Goal: Task Accomplishment & Management: Manage account settings

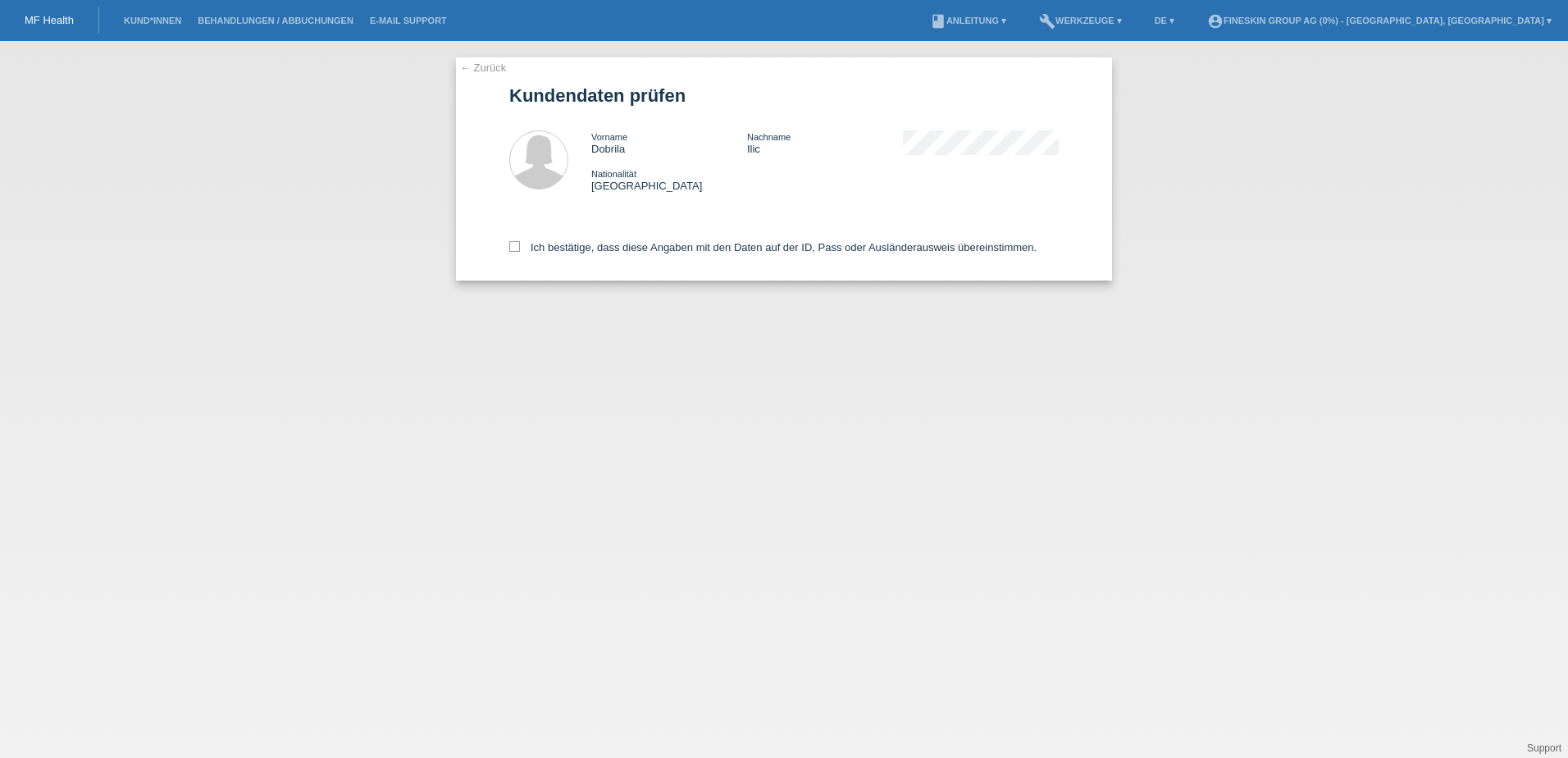
click at [131, 11] on li "Kund*innen" at bounding box center [153, 21] width 74 height 42
click at [141, 18] on link "Kund*innen" at bounding box center [153, 20] width 74 height 10
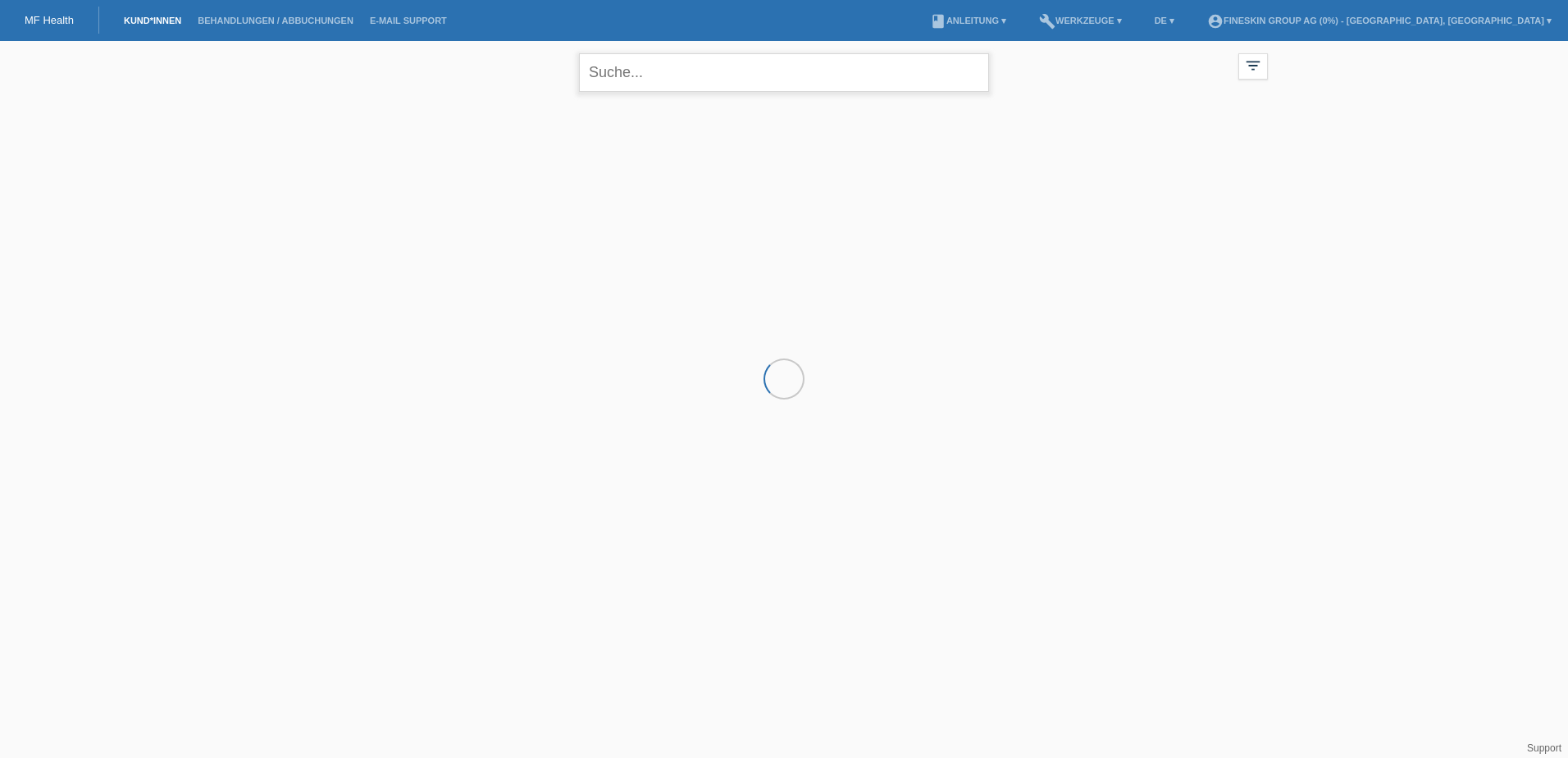
click at [704, 76] on input "text" at bounding box center [784, 73] width 410 height 39
click at [695, 78] on input "fatim" at bounding box center [784, 73] width 410 height 39
type input "f"
type input "ghasch"
click at [538, 233] on span "Anzeigen" at bounding box center [544, 229] width 44 height 12
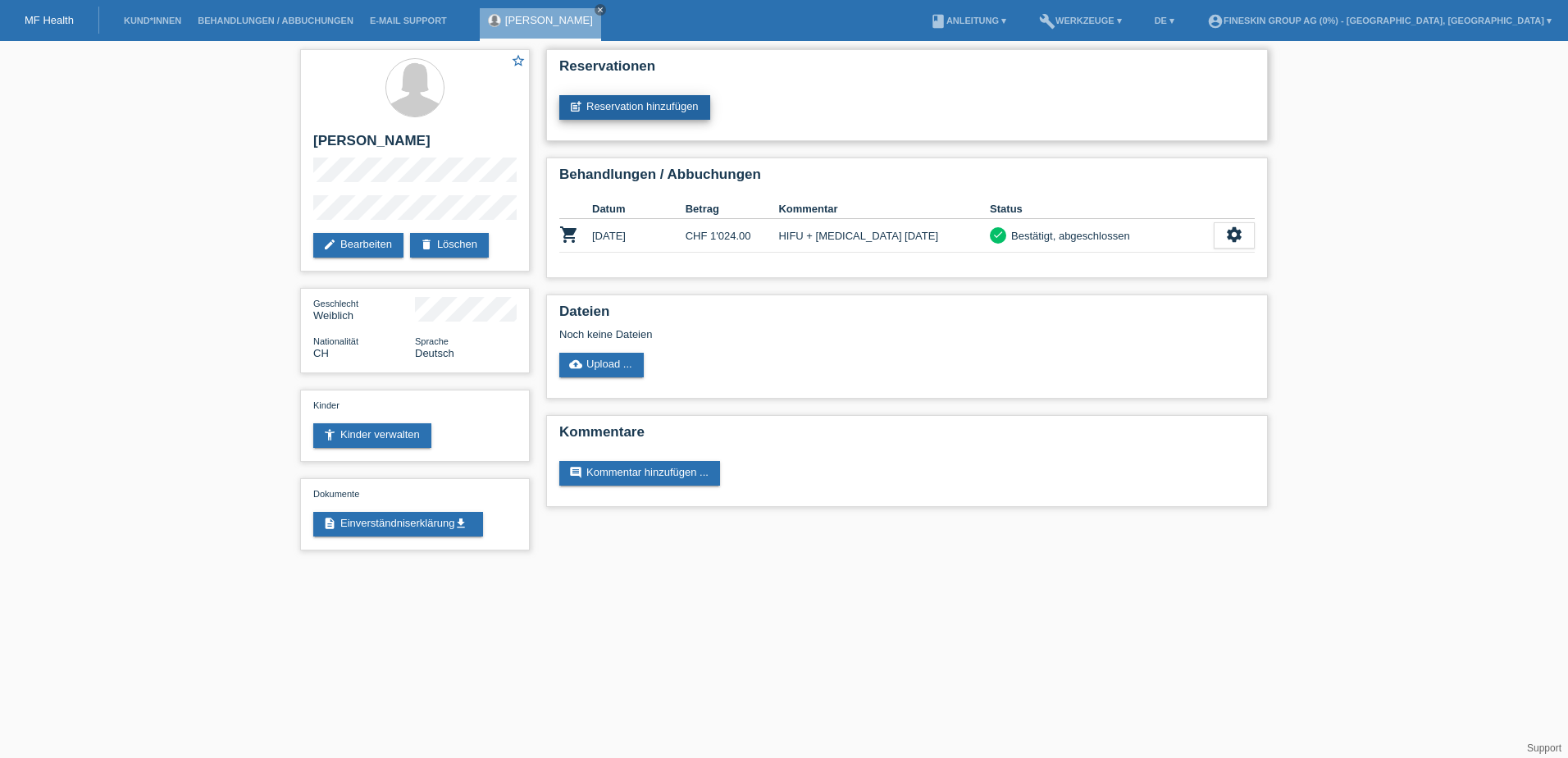
click at [660, 109] on link "post_add Reservation hinzufügen" at bounding box center [635, 107] width 151 height 25
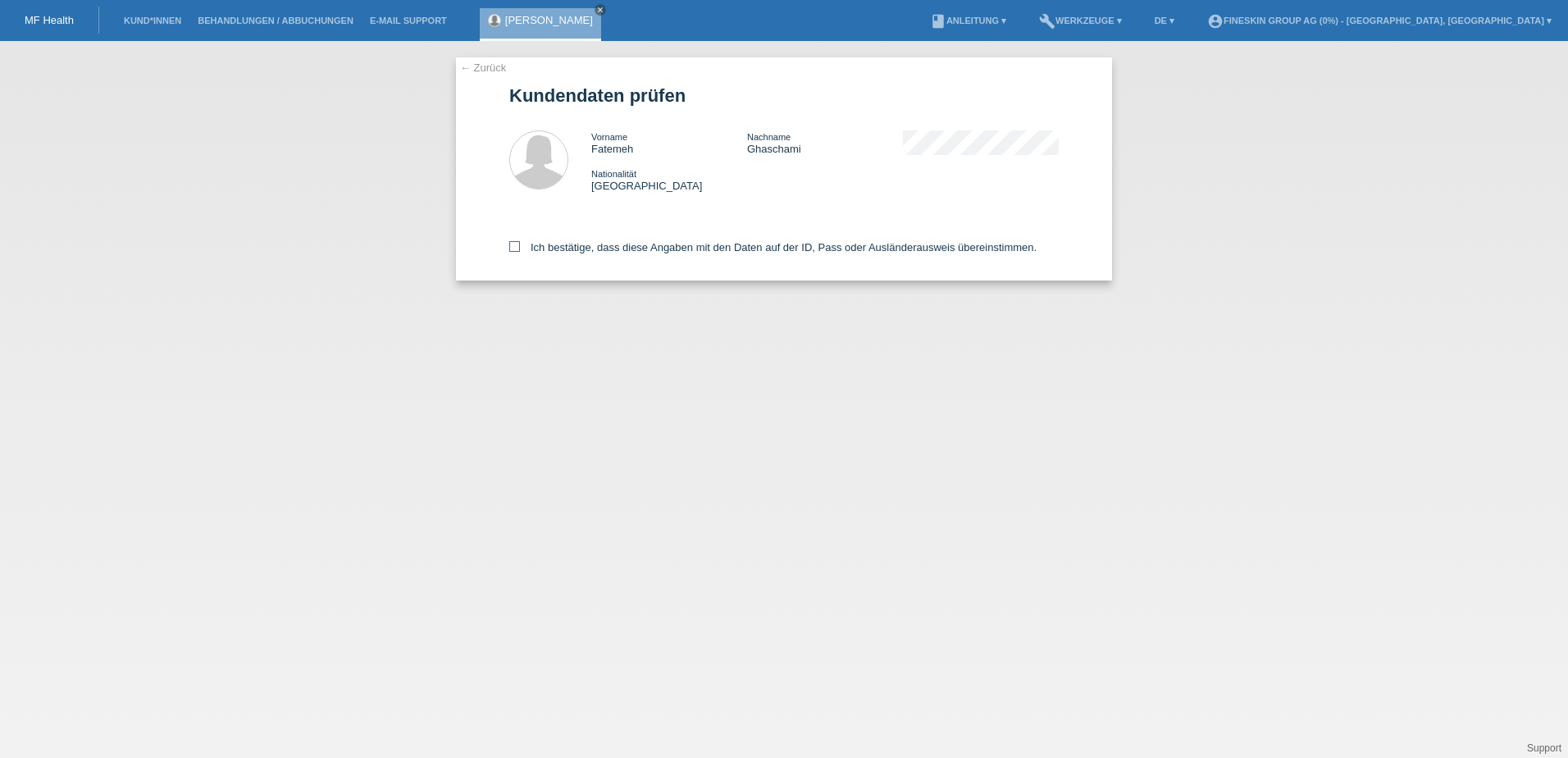
click at [686, 253] on label "Ich bestätige, dass diese Angaben mit den Daten auf der ID, Pass oder Ausländer…" at bounding box center [773, 247] width 527 height 12
click at [520, 252] on input "Ich bestätige, dass diese Angaben mit den Daten auf der ID, Pass oder Ausländer…" at bounding box center [515, 246] width 11 height 11
checkbox input "true"
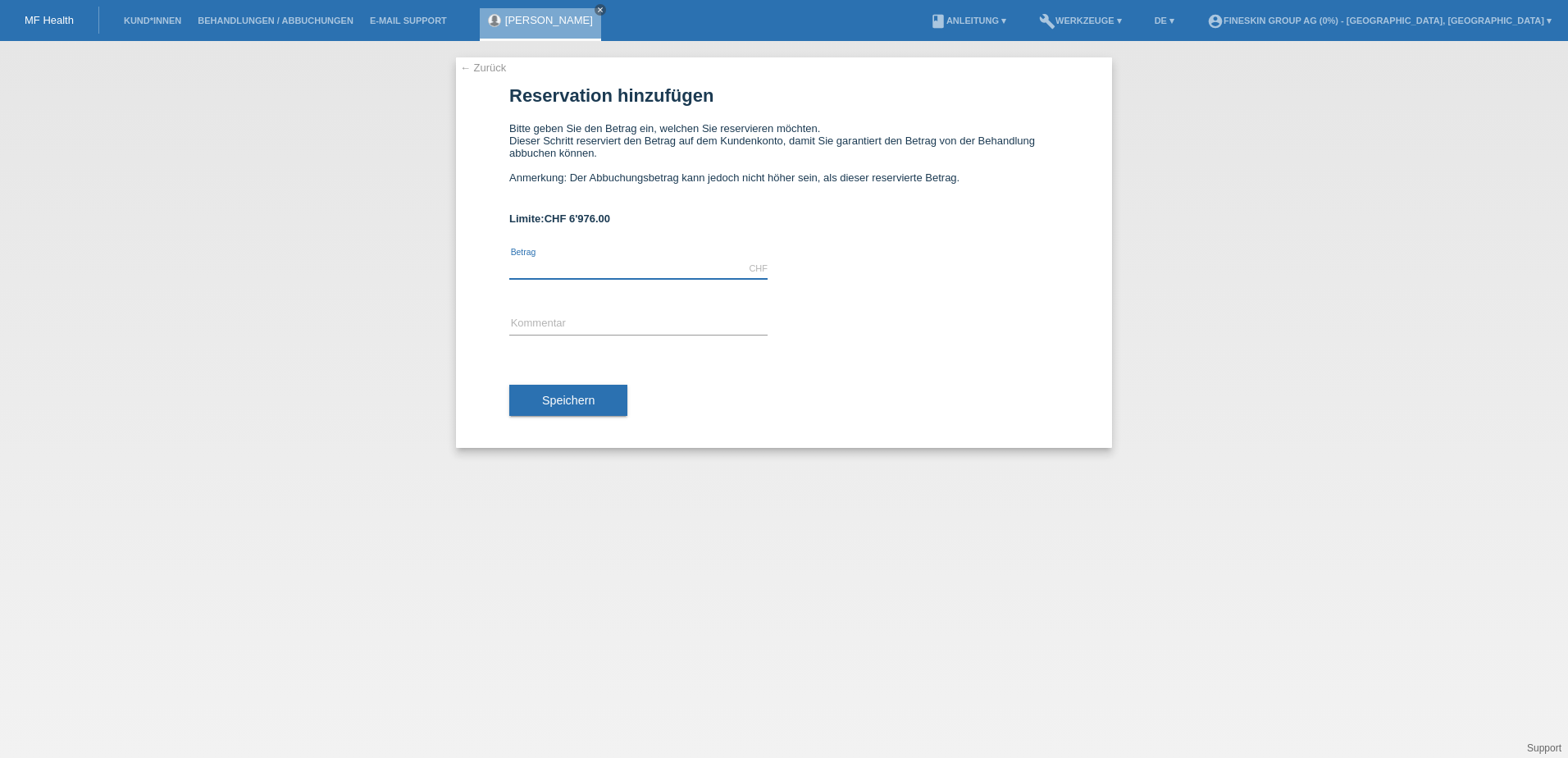
click at [661, 267] on input "text" at bounding box center [639, 268] width 258 height 20
type input "780.00"
click at [565, 330] on input "text" at bounding box center [639, 324] width 258 height 20
type input "HIFU Hals + Glow Skin [DATE]"
click at [584, 400] on span "Speichern" at bounding box center [568, 400] width 53 height 13
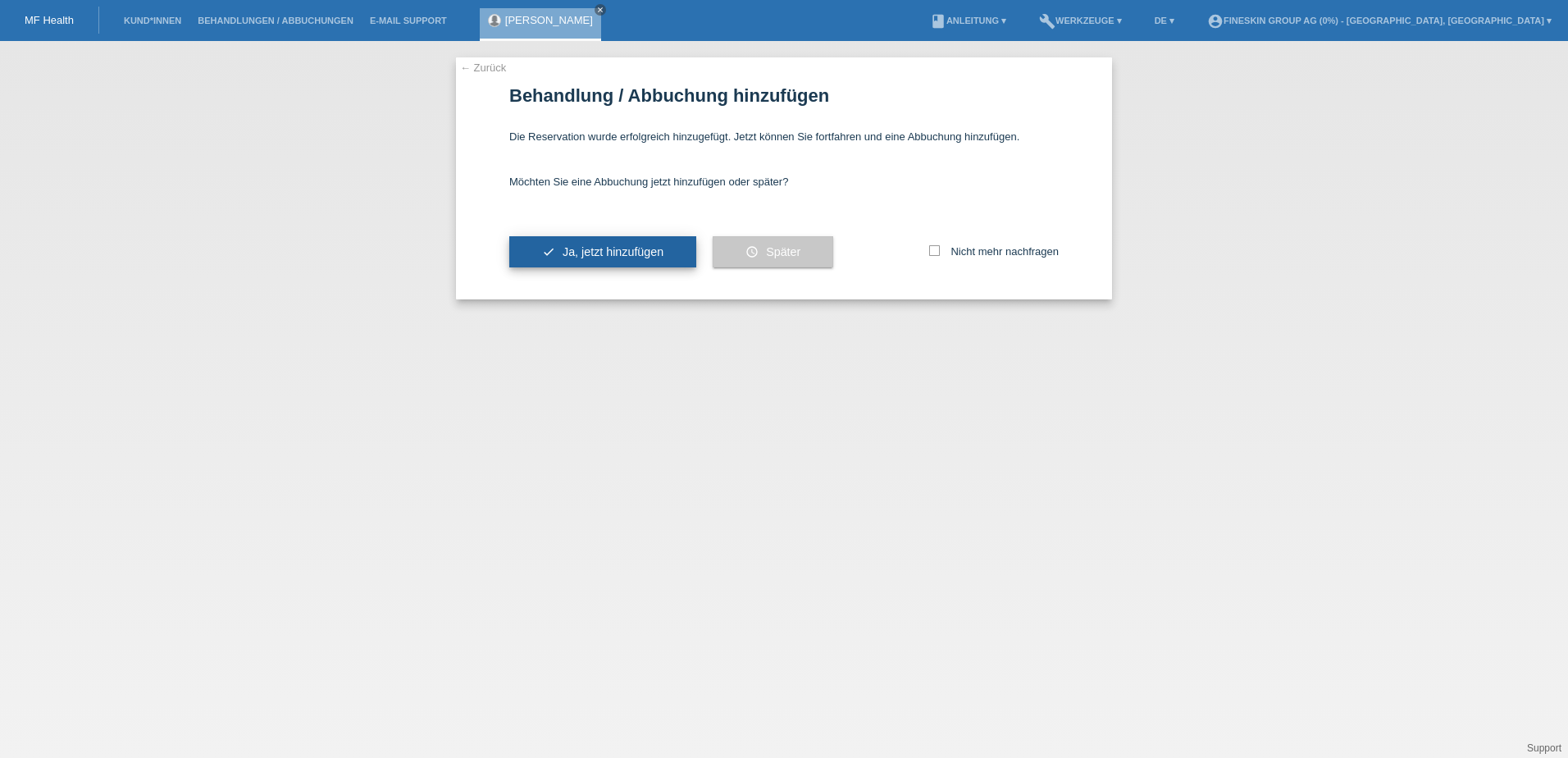
click at [599, 255] on span "Ja, jetzt hinzufügen" at bounding box center [612, 251] width 101 height 13
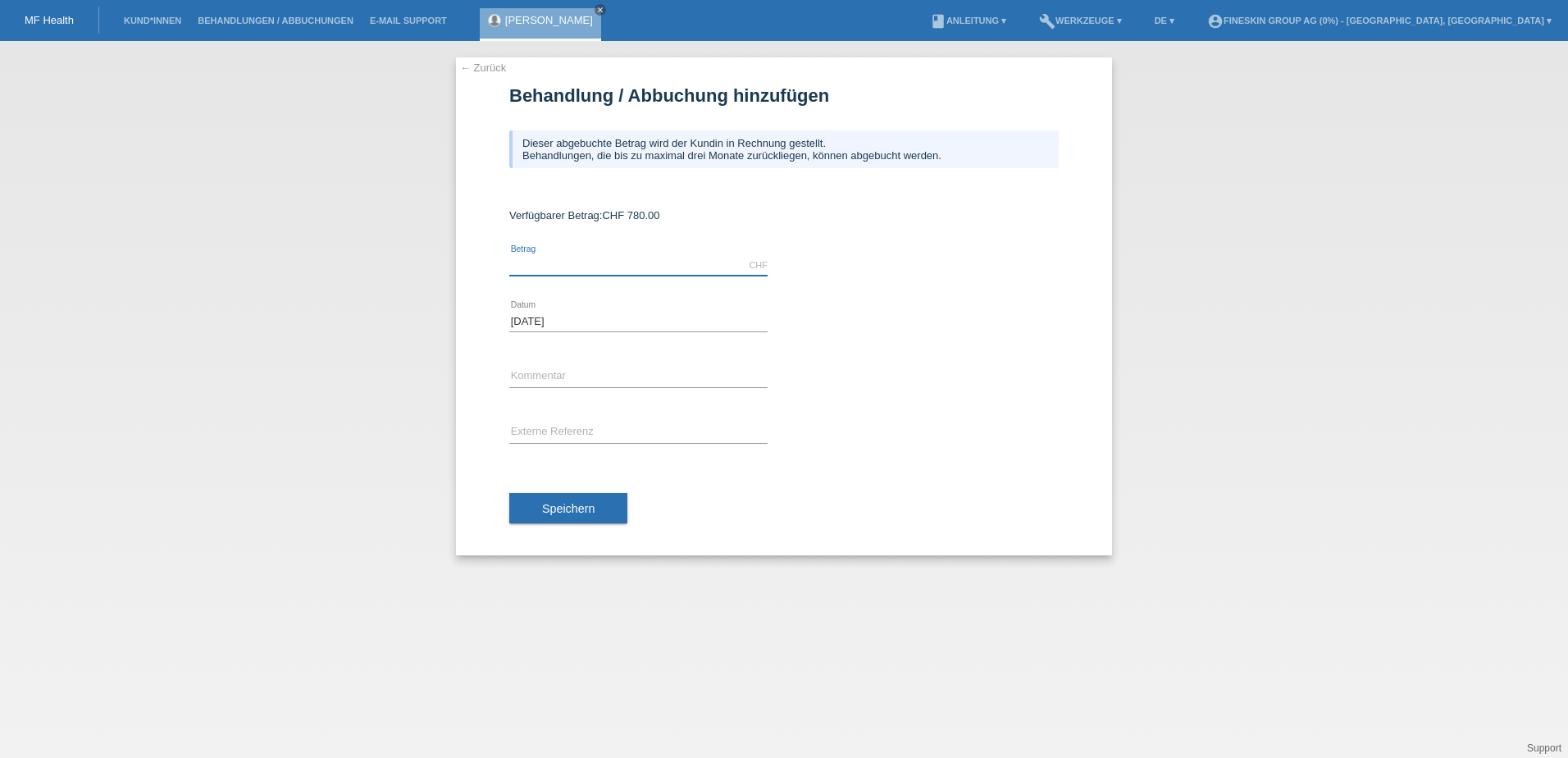
click at [574, 268] on input "text" at bounding box center [639, 264] width 258 height 20
type input "780.00"
click at [555, 371] on input "text" at bounding box center [639, 376] width 258 height 20
type input "HIFU Hals + Glow Skin [DATE]"
click at [587, 520] on button "Speichern" at bounding box center [568, 508] width 118 height 31
